Goal: Navigation & Orientation: Go to known website

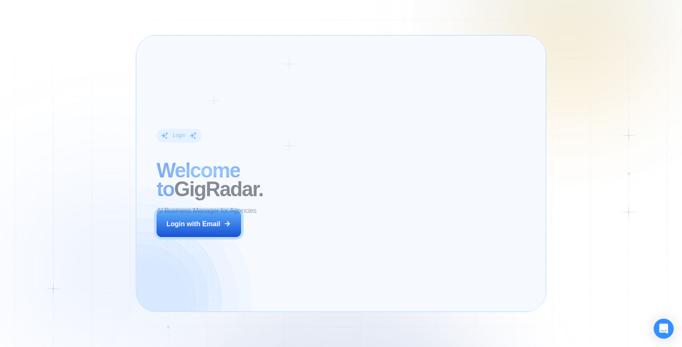
click at [320, 234] on div "Login ‍ Welcome to GigRadar. AI Business Manager for Agencies Login with Email" at bounding box center [234, 173] width 175 height 256
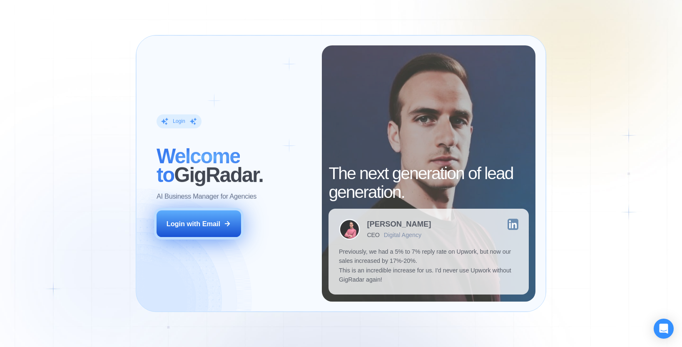
click at [217, 217] on button "Login with Email" at bounding box center [199, 223] width 85 height 26
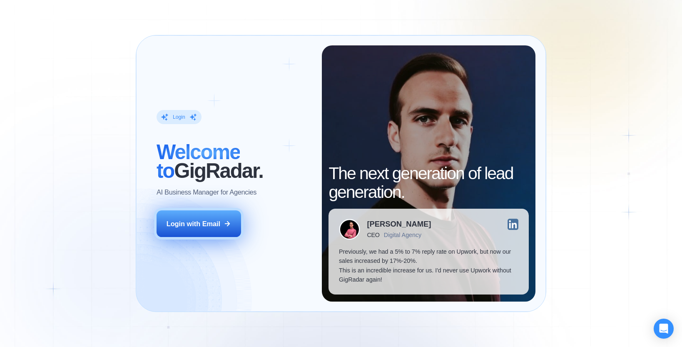
click at [206, 226] on div "Login with Email" at bounding box center [194, 224] width 54 height 10
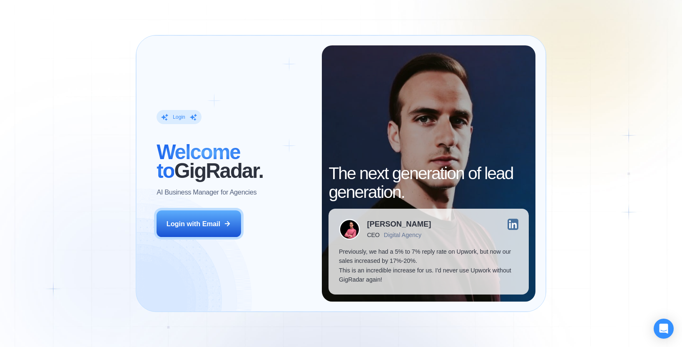
click at [174, 11] on div "Login ‍ Welcome to GigRadar. AI Business Manager for Agencies Login with Email …" at bounding box center [341, 173] width 682 height 347
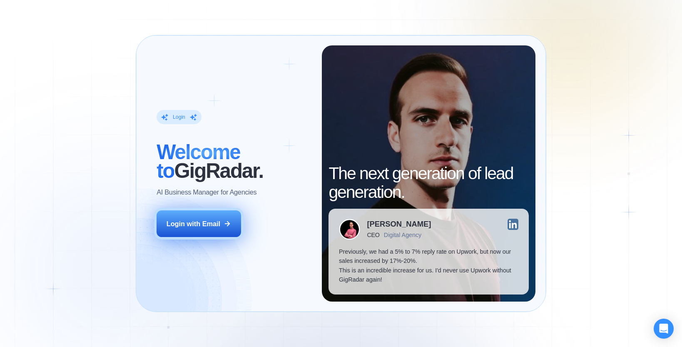
click at [214, 222] on div "Login with Email" at bounding box center [194, 224] width 54 height 10
